Goal: Task Accomplishment & Management: Complete application form

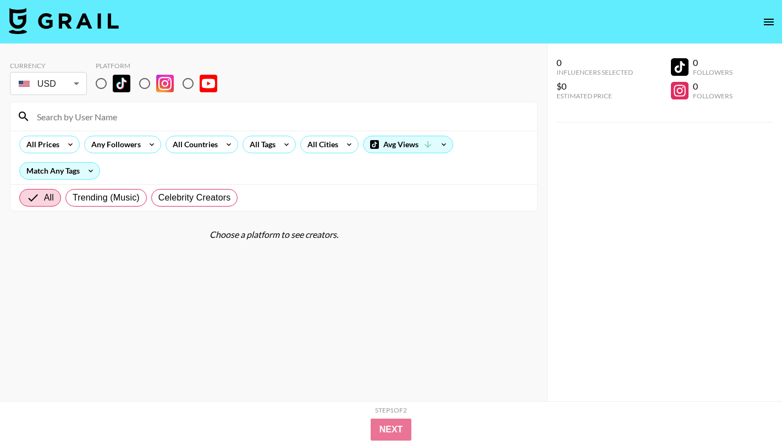
click at [99, 89] on input "radio" at bounding box center [101, 83] width 23 height 23
radio input "true"
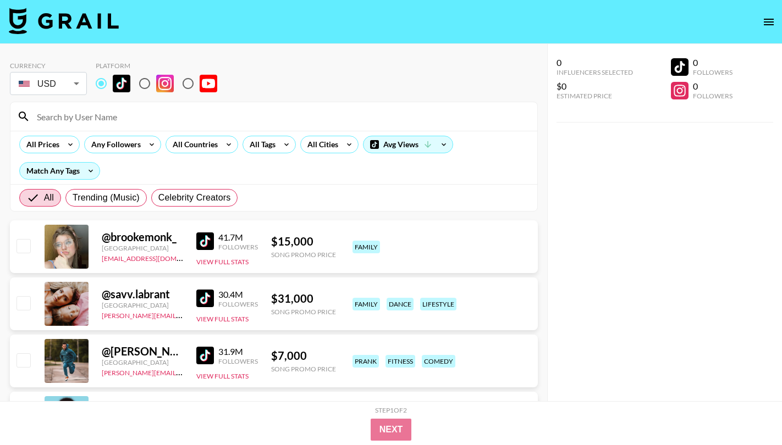
click at [98, 114] on input at bounding box center [280, 117] width 500 height 18
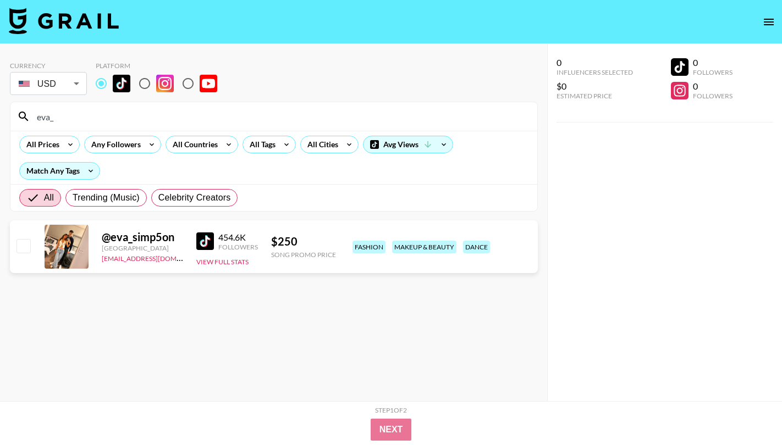
type input "eva_"
click at [18, 243] on input "checkbox" at bounding box center [22, 245] width 13 height 13
checkbox input "true"
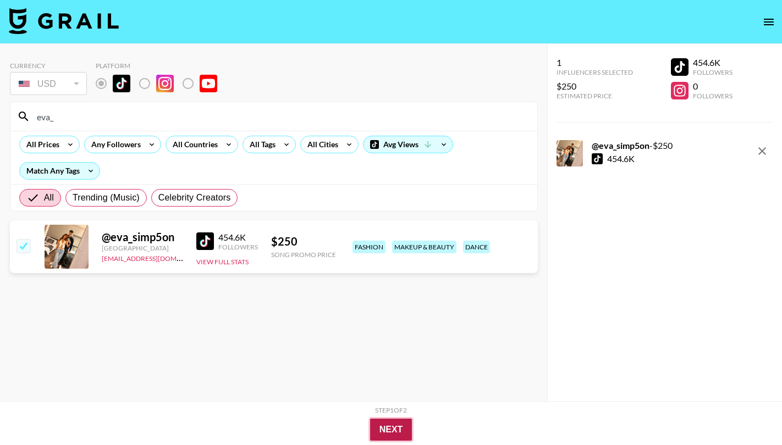
click at [376, 425] on button "Next" at bounding box center [391, 430] width 42 height 22
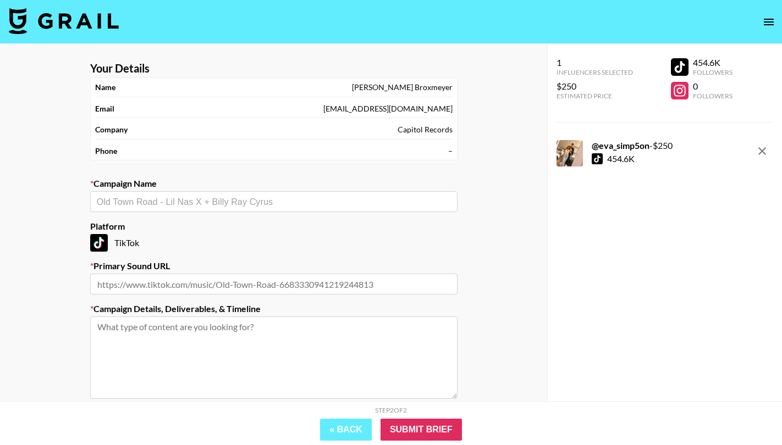
click at [180, 206] on input "text" at bounding box center [274, 202] width 354 height 13
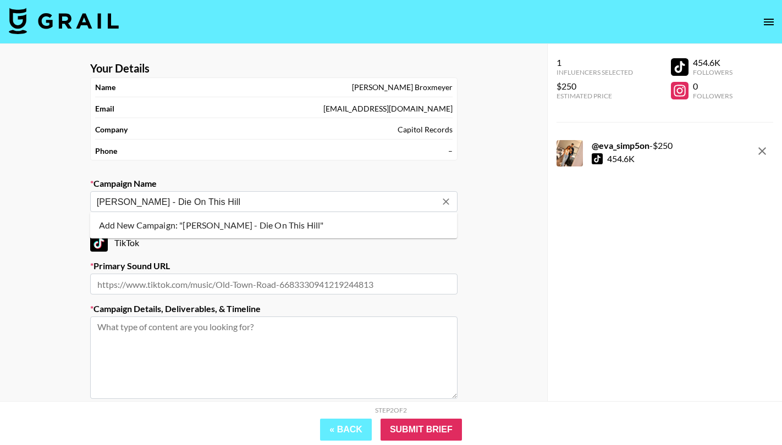
click at [192, 229] on li "Add New Campaign: "[PERSON_NAME] - Die On This Hill"" at bounding box center [273, 226] width 367 height 18
type input "[PERSON_NAME] - Die On This Hill"
click at [221, 290] on input "text" at bounding box center [273, 284] width 367 height 21
paste input "[URL][DOMAIN_NAME]"
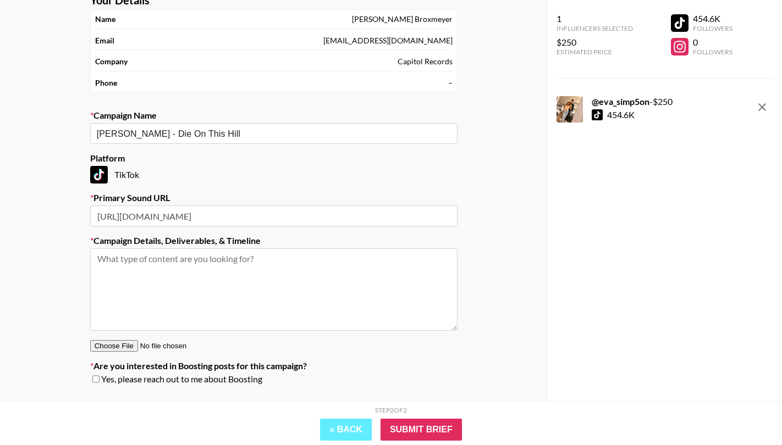
scroll to position [70, 0]
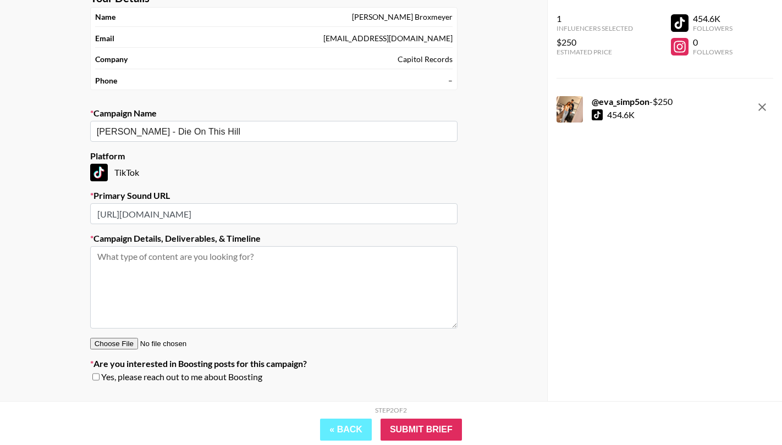
type input "[URL][DOMAIN_NAME]"
click at [221, 290] on textarea at bounding box center [273, 287] width 367 height 82
type textarea "P"
click at [331, 283] on textarea "crash out high emotion lip sync with text on screen like this!" at bounding box center [273, 287] width 367 height 82
paste textarea "Crash out lip sync — [URL][DOMAIN_NAME] Crash out lip sync w TOS - [URL][DOMAIN…"
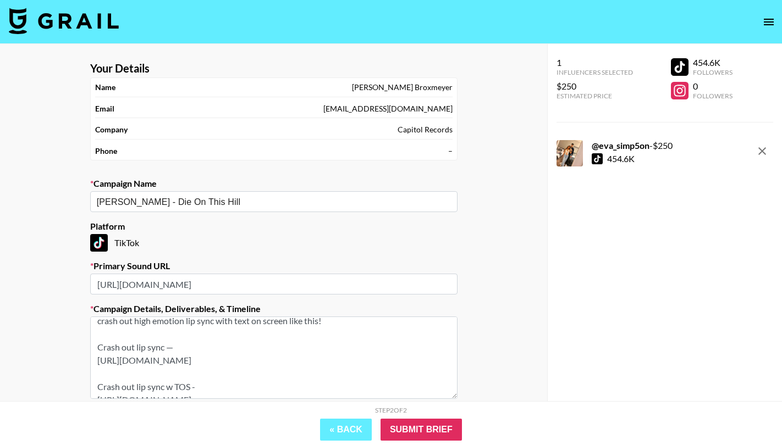
scroll to position [0, 0]
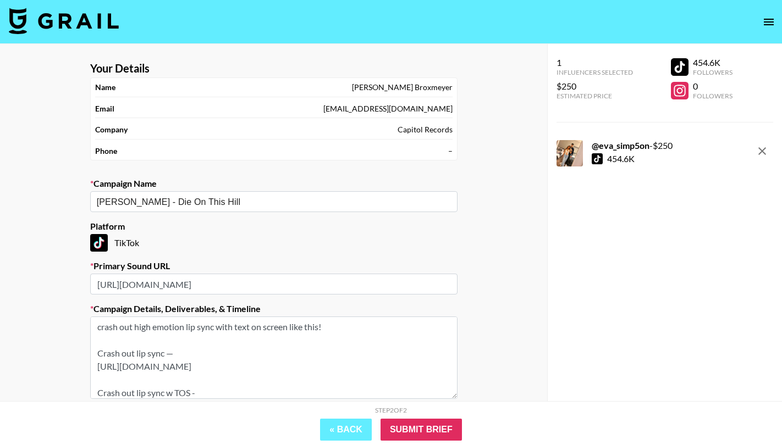
click at [310, 329] on textarea "crash out high emotion lip sync with text on screen like this! Crash out lip sy…" at bounding box center [273, 358] width 367 height 82
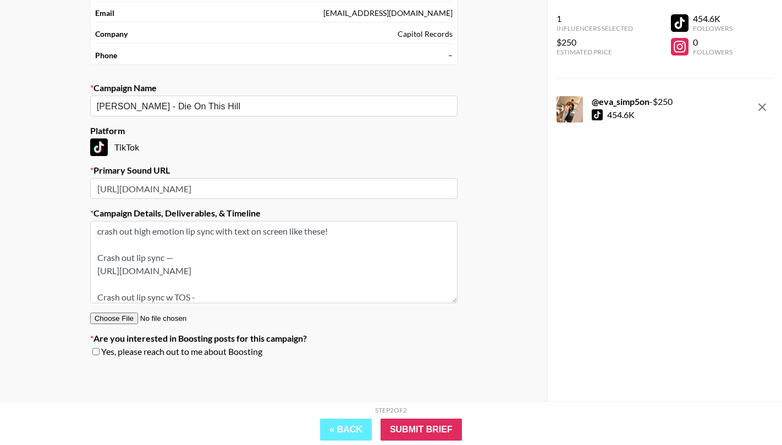
type textarea "crash out high emotion lip sync with text on screen like these! Crash out lip s…"
click at [96, 351] on input "checkbox" at bounding box center [95, 352] width 7 height 8
checkbox input "true"
click at [428, 434] on input "Submit Brief" at bounding box center [421, 430] width 81 height 22
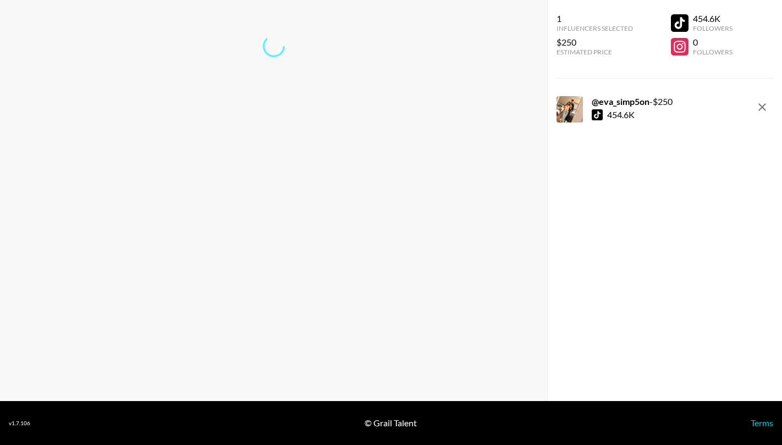
scroll to position [44, 0]
click at [593, 114] on div at bounding box center [597, 114] width 11 height 11
click at [617, 101] on strong "@ eva_simp5on" at bounding box center [621, 101] width 58 height 10
copy strong "eva_simp5on"
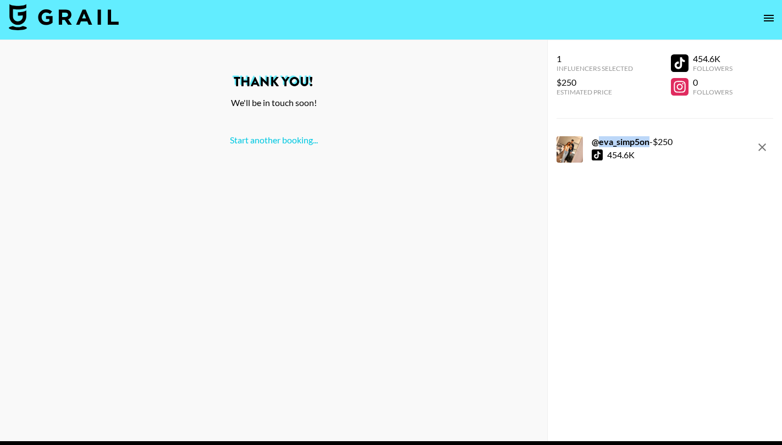
scroll to position [0, 0]
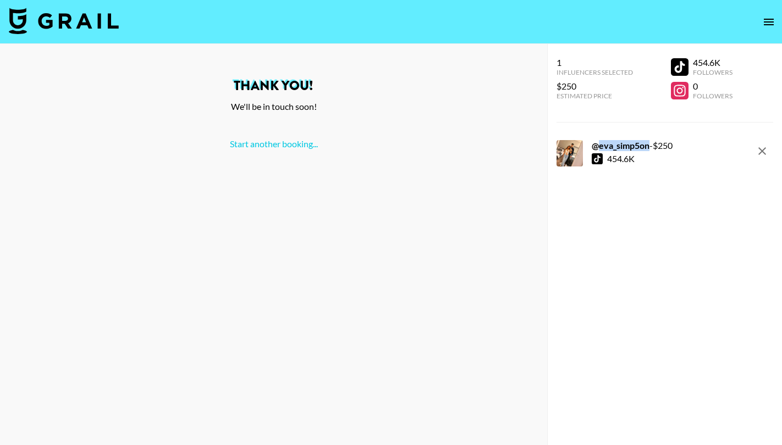
click at [76, 25] on img at bounding box center [64, 21] width 110 height 26
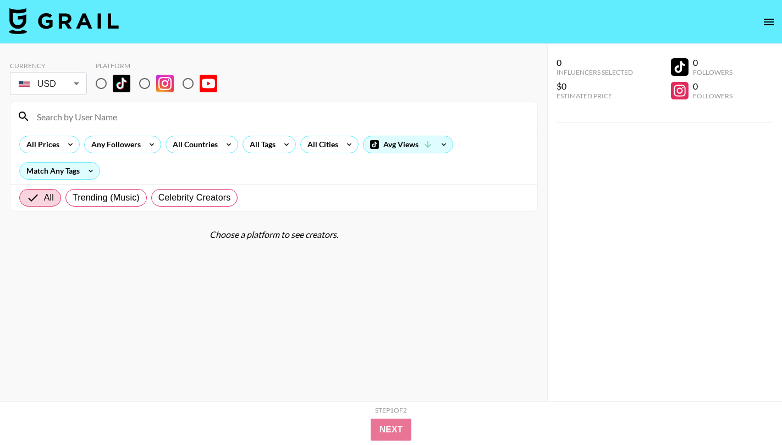
click at [168, 120] on input at bounding box center [280, 117] width 500 height 18
type input "zoe"
click at [104, 89] on input "radio" at bounding box center [101, 83] width 23 height 23
radio input "true"
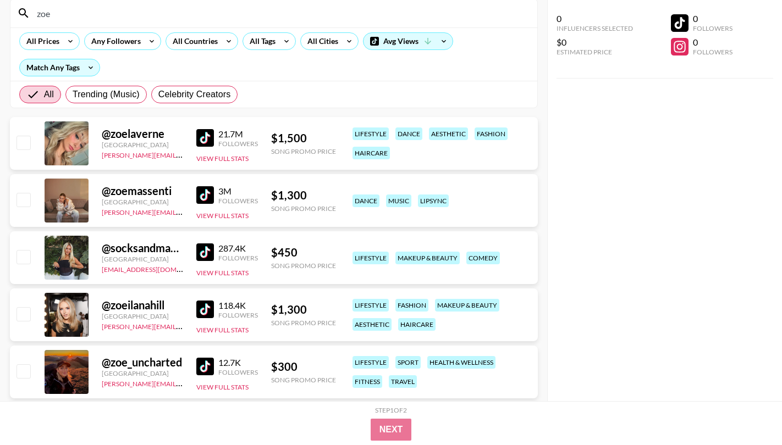
scroll to position [24, 0]
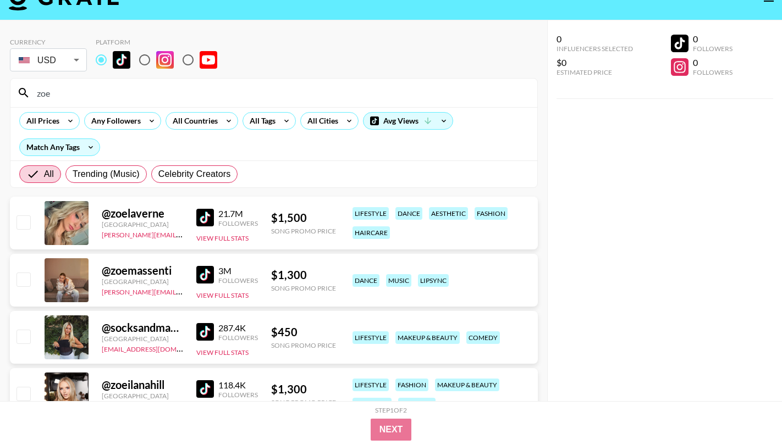
click at [83, 96] on input "zoe" at bounding box center [280, 93] width 500 height 18
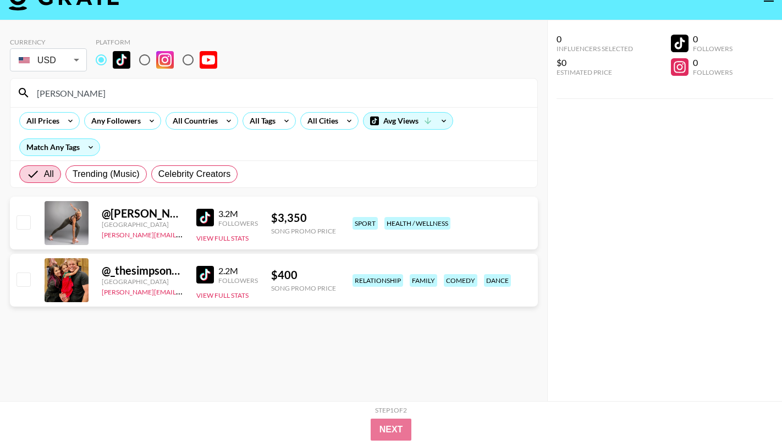
click at [206, 278] on img at bounding box center [205, 275] width 18 height 18
click at [117, 96] on input "[PERSON_NAME]" at bounding box center [280, 93] width 500 height 18
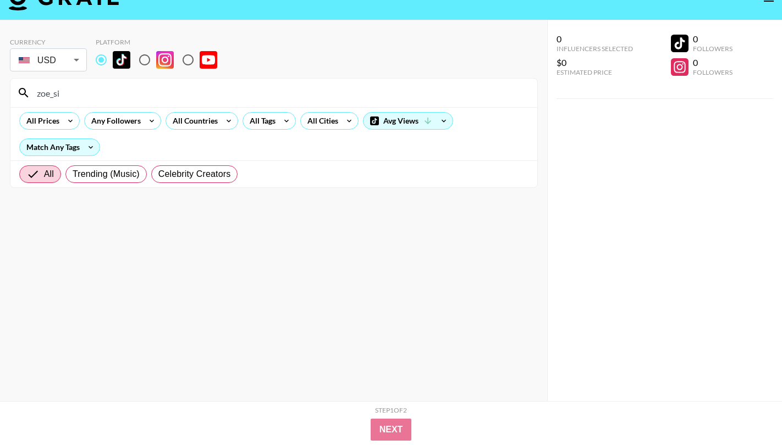
click at [106, 96] on input "zoe_si" at bounding box center [280, 93] width 500 height 18
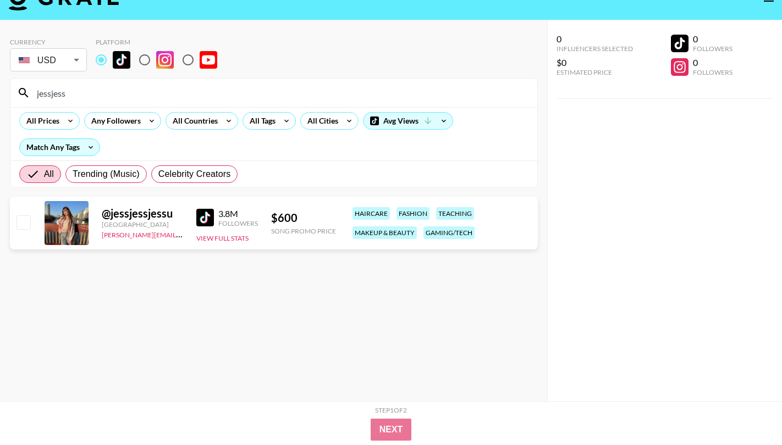
click at [113, 92] on input "jessjess" at bounding box center [280, 93] width 500 height 18
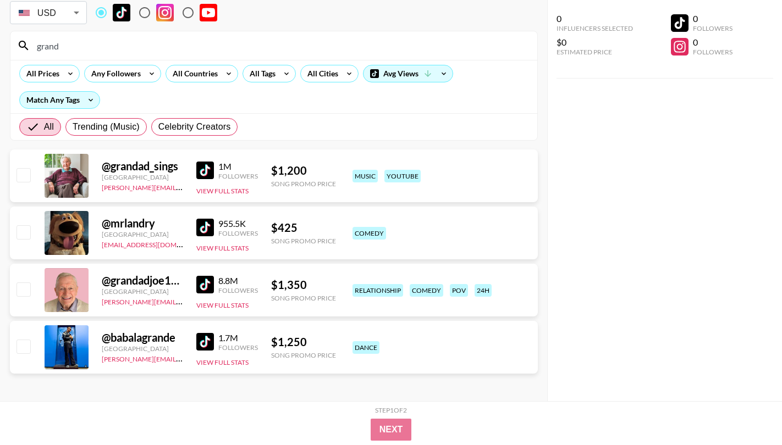
scroll to position [74, 0]
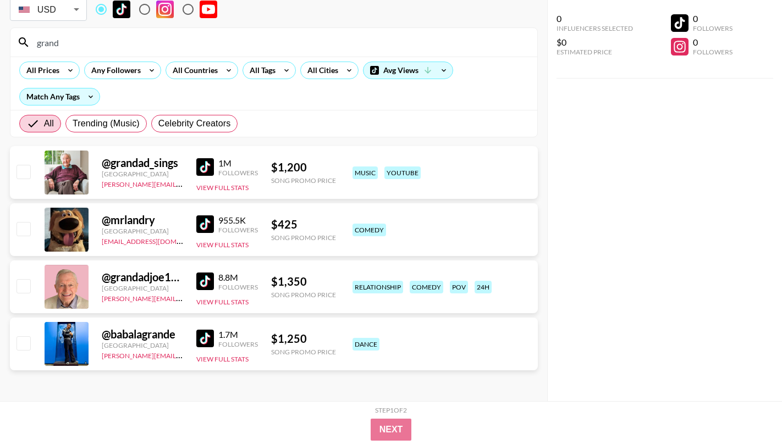
click at [206, 173] on img at bounding box center [205, 167] width 18 height 18
click at [201, 283] on img at bounding box center [205, 282] width 18 height 18
click at [201, 168] on img at bounding box center [205, 167] width 18 height 18
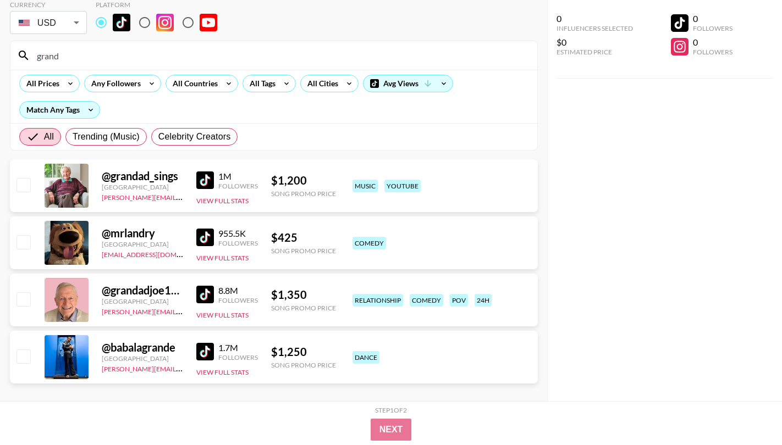
scroll to position [46, 0]
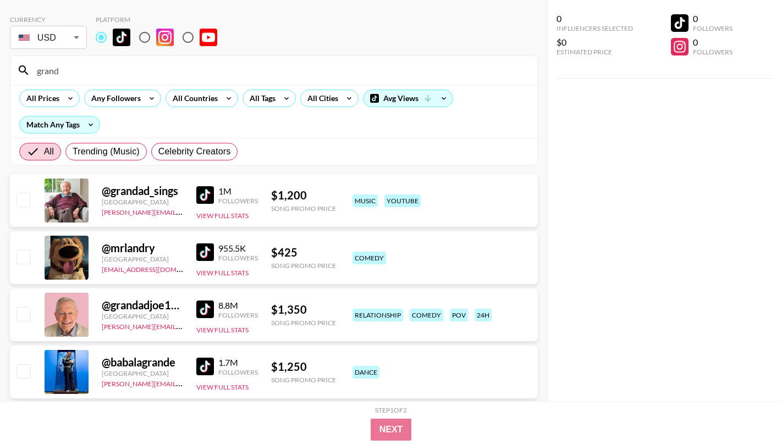
click at [98, 80] on div "grand" at bounding box center [273, 70] width 527 height 29
click at [98, 76] on input "grand" at bounding box center [280, 71] width 500 height 18
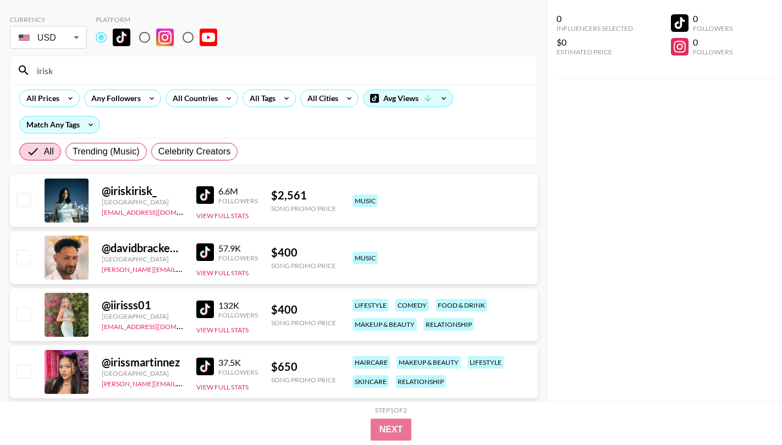
scroll to position [44, 0]
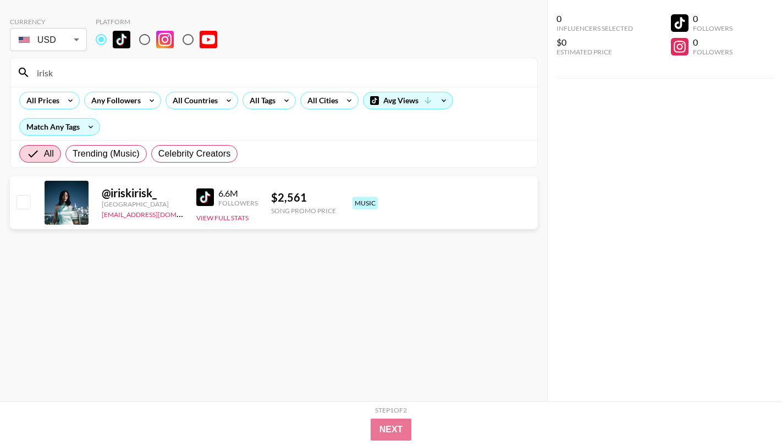
type input "irisk"
